Goal: Navigation & Orientation: Find specific page/section

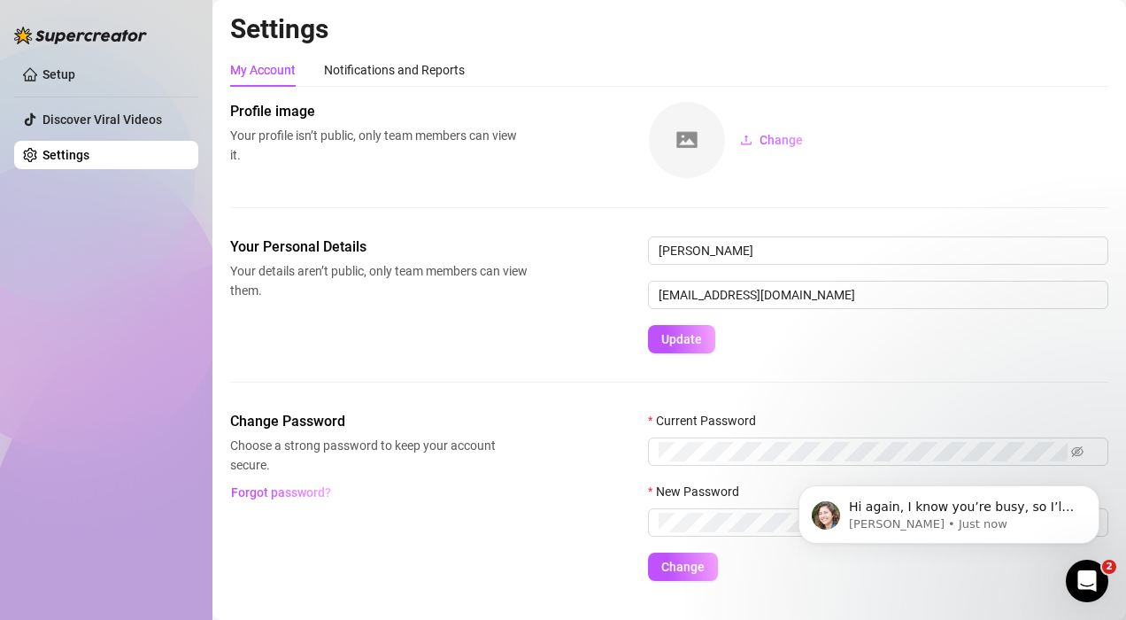
scroll to position [35, 0]
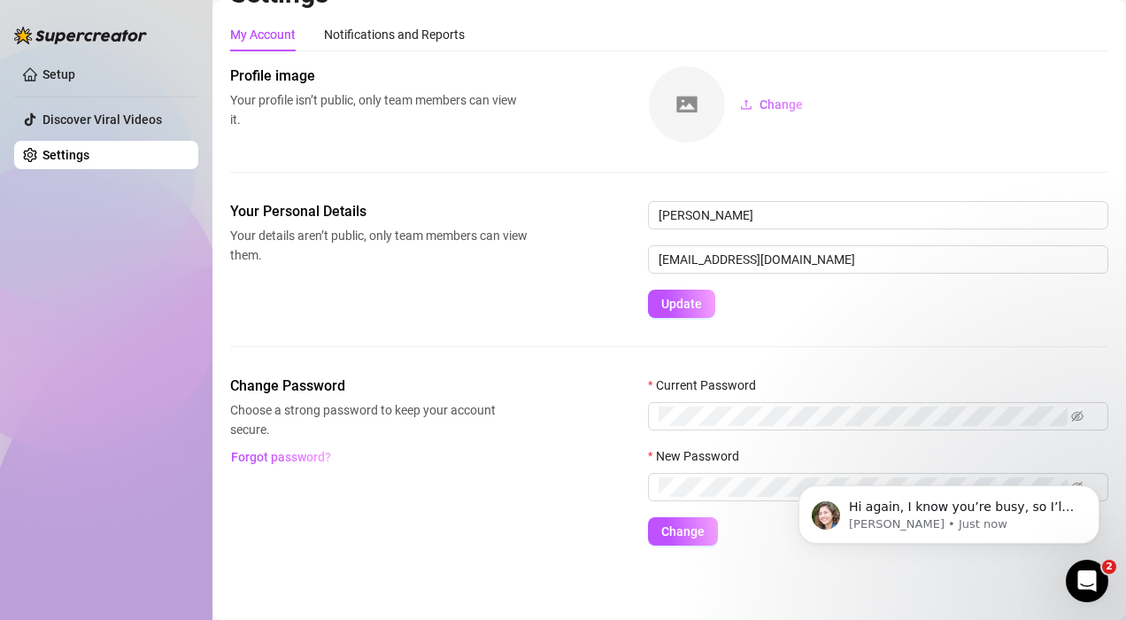
click at [335, 248] on span "Your details aren’t public, only team members can view them." at bounding box center [378, 245] width 297 height 39
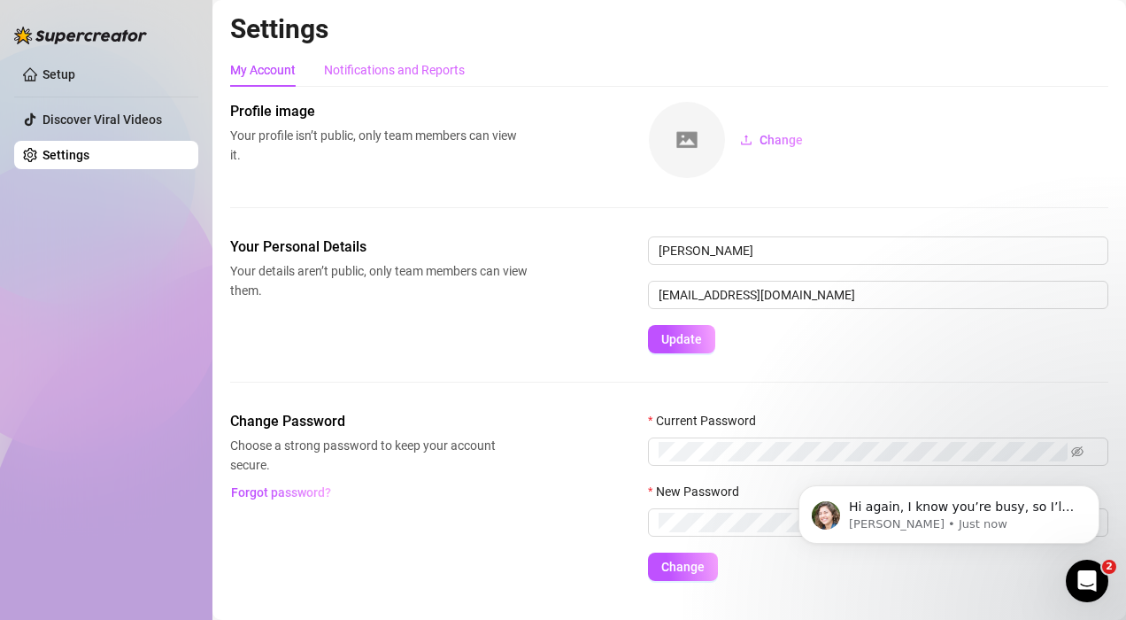
click at [359, 80] on div "Notifications and Reports" at bounding box center [394, 70] width 141 height 34
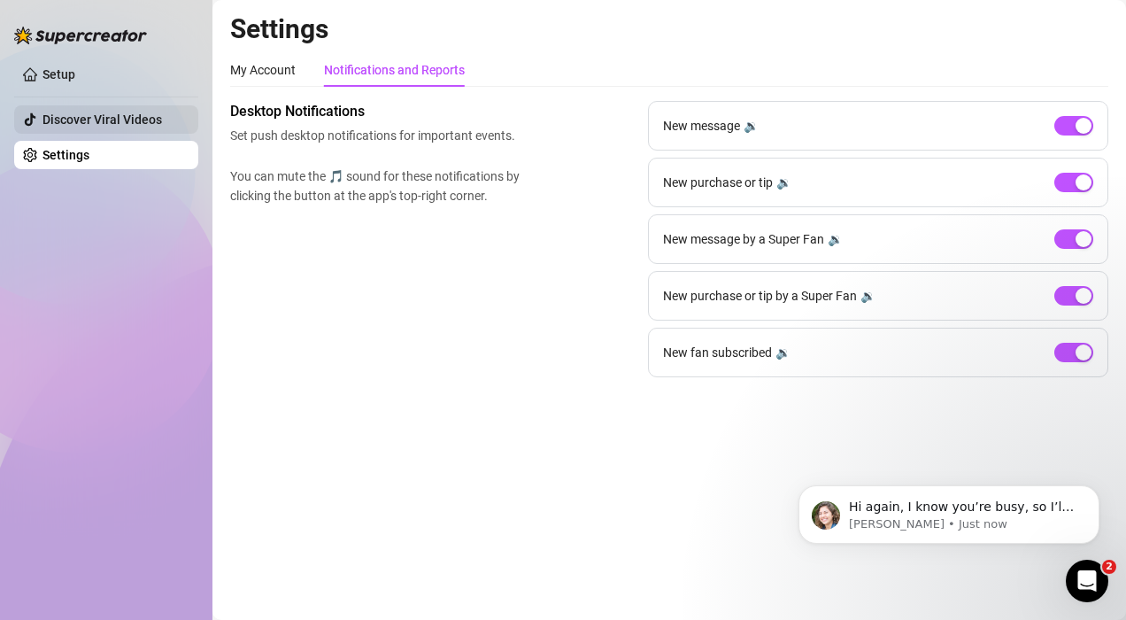
click at [91, 112] on link "Discover Viral Videos" at bounding box center [101, 119] width 119 height 14
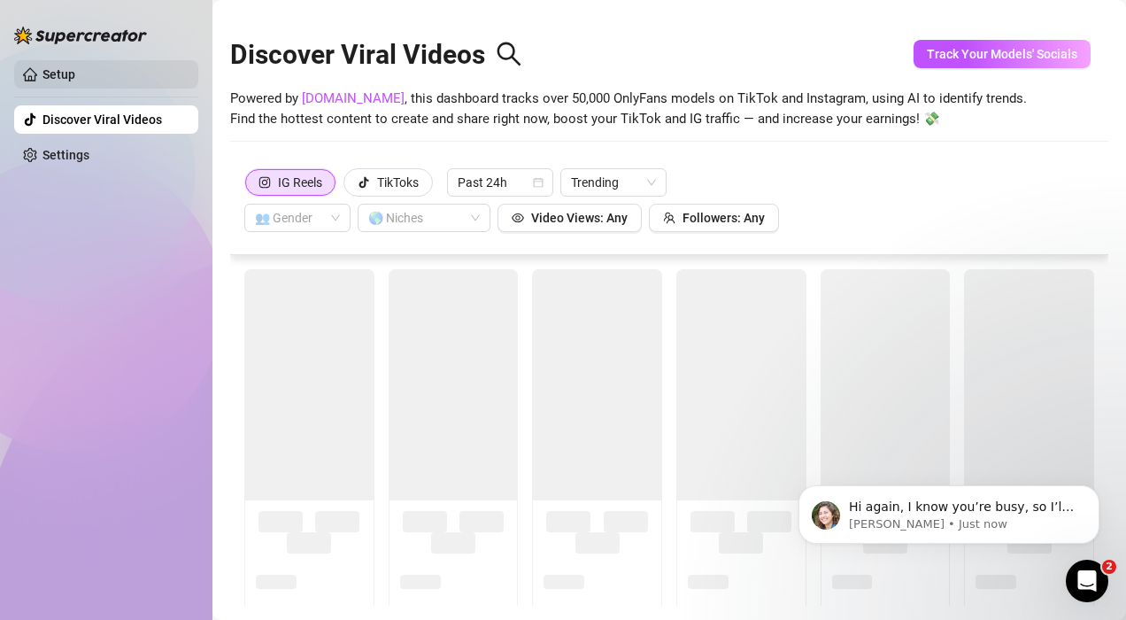
click at [75, 80] on link "Setup" at bounding box center [58, 74] width 33 height 14
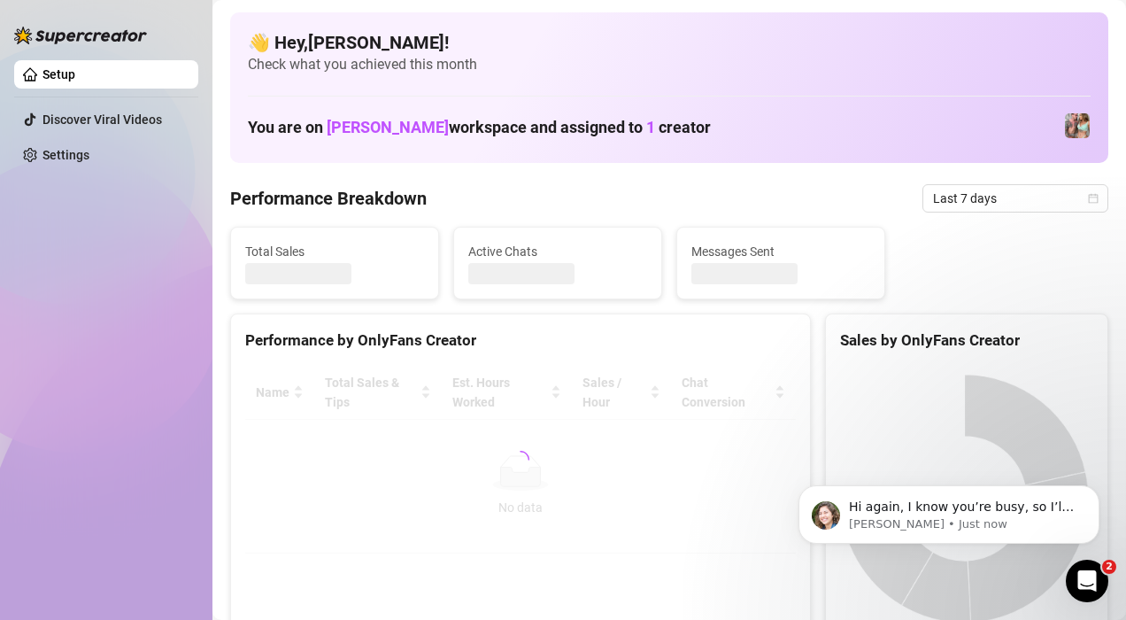
click at [143, 434] on div "Setup Discover Viral Videos Settings" at bounding box center [106, 302] width 184 height 604
